Goal: Connect with others: Connect with others

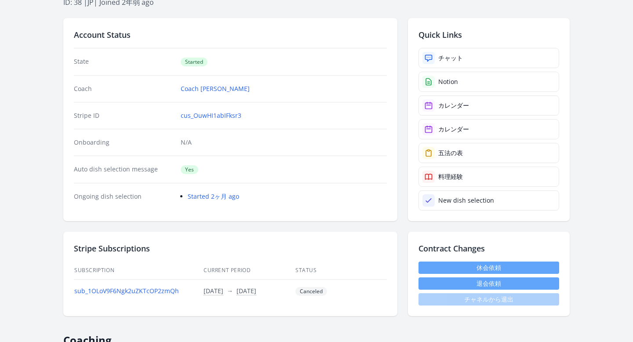
scroll to position [139, 0]
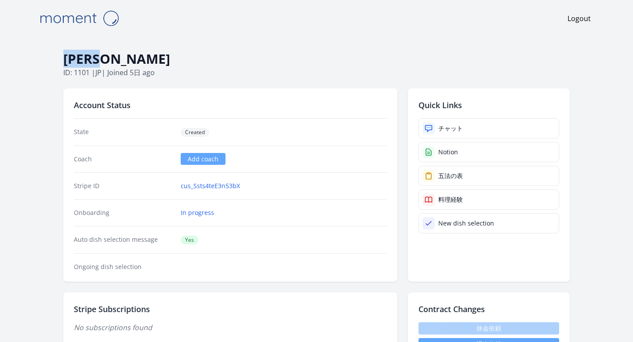
drag, startPoint x: 126, startPoint y: 59, endPoint x: 66, endPoint y: 58, distance: 60.7
click at [66, 58] on h1 "[PERSON_NAME]" at bounding box center [316, 59] width 507 height 17
copy h1 "[PERSON_NAME]"
click at [248, 70] on p "ID: [DATE] | jp | Joined 5日 ago" at bounding box center [316, 72] width 507 height 11
click at [439, 126] on div "チャット" at bounding box center [450, 128] width 25 height 9
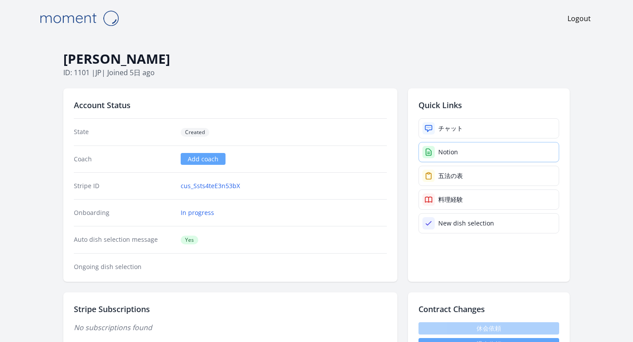
click at [435, 149] on link "Notion" at bounding box center [489, 152] width 141 height 20
